Goal: Download file/media

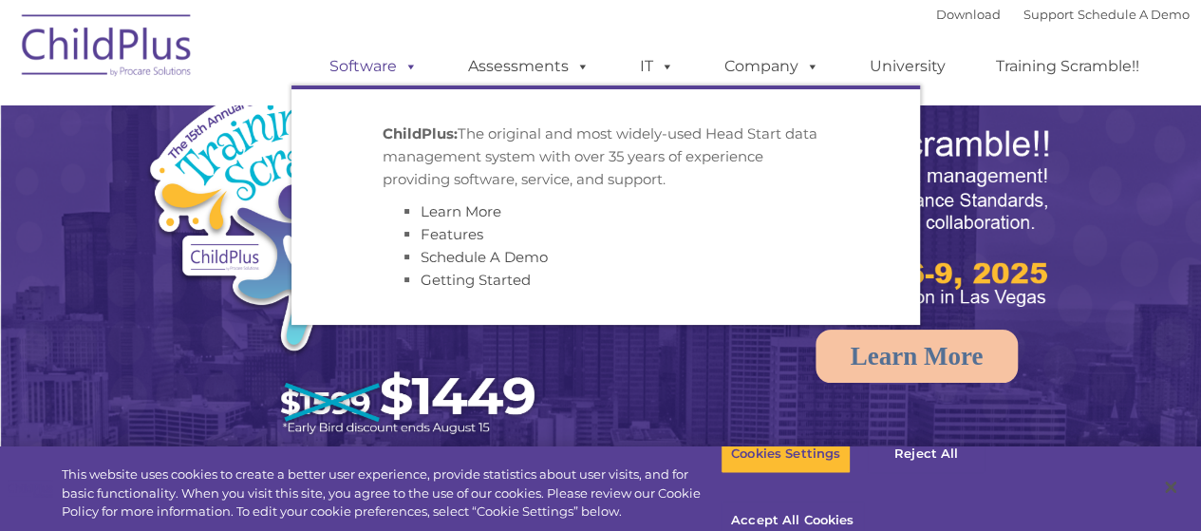
click at [405, 69] on span at bounding box center [407, 66] width 21 height 18
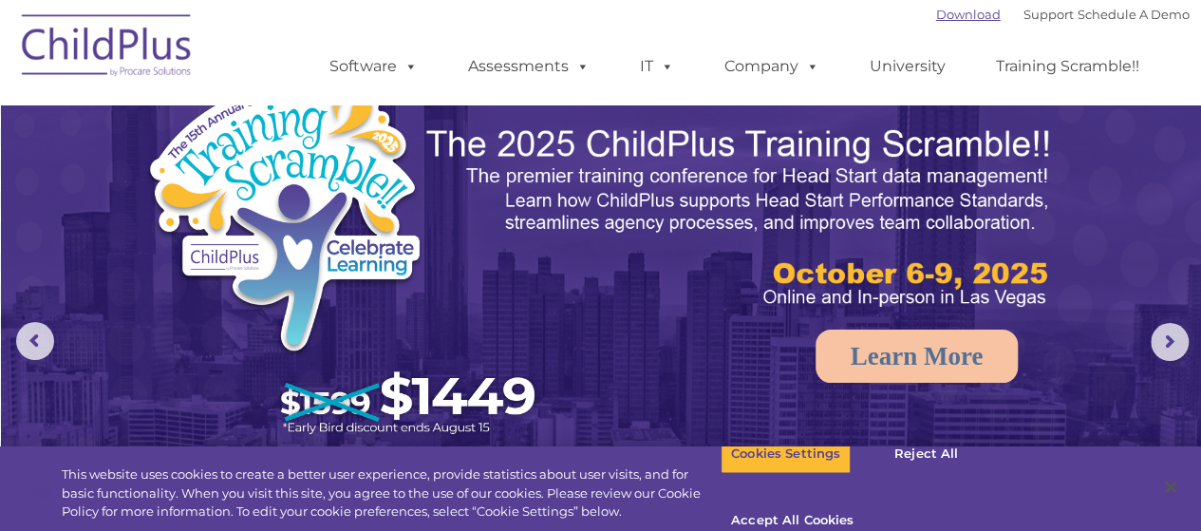
click at [942, 20] on link "Download" at bounding box center [968, 14] width 65 height 15
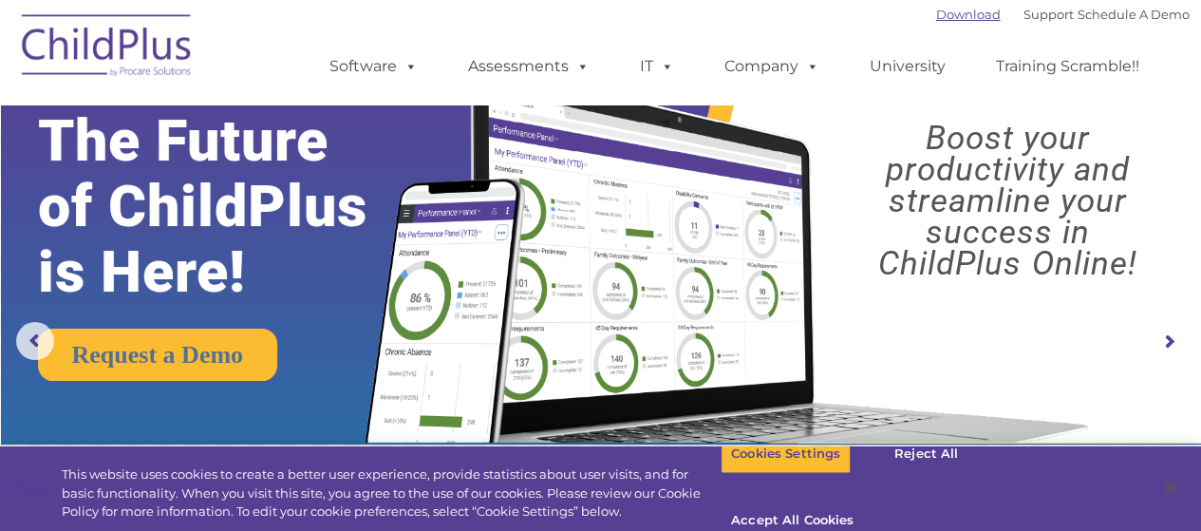
click at [944, 15] on link "Download" at bounding box center [968, 14] width 65 height 15
click at [936, 15] on link "Download" at bounding box center [968, 14] width 65 height 15
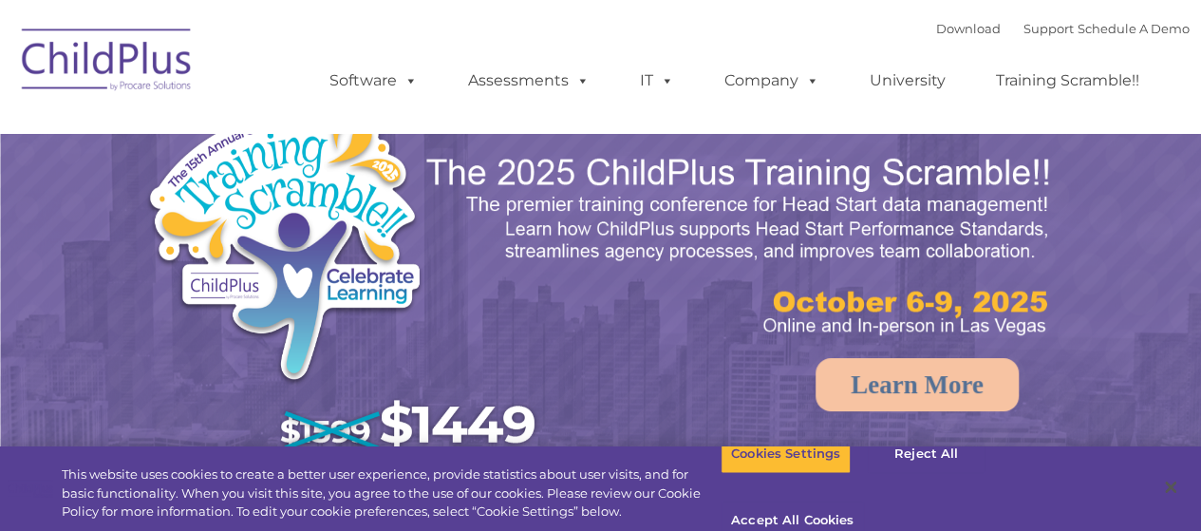
select select "MEDIUM"
